Goal: Task Accomplishment & Management: Manage account settings

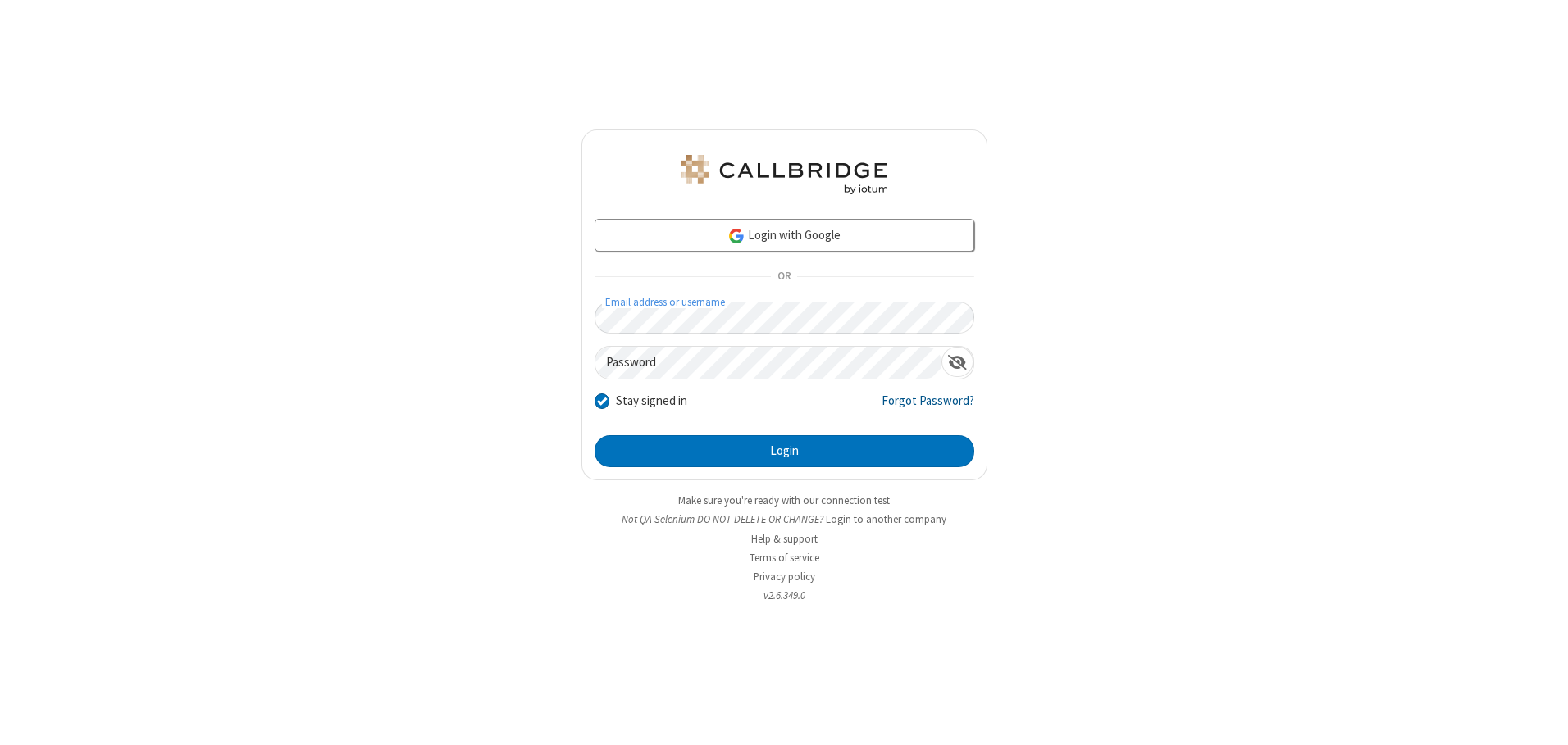
click at [928, 408] on link "Forgot Password?" at bounding box center [928, 408] width 93 height 31
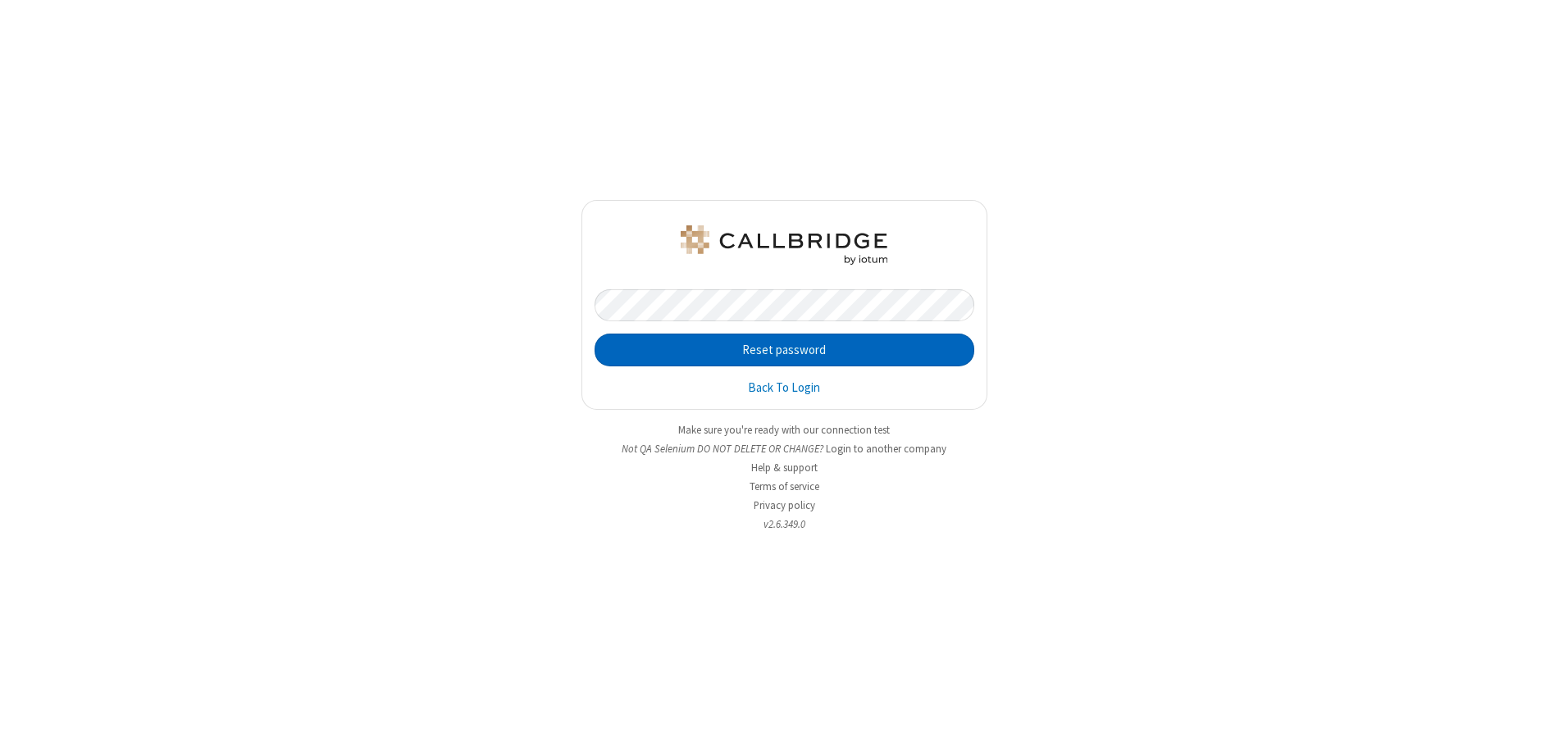
click at [784, 350] on button "Reset password" at bounding box center [785, 350] width 380 height 32
